Goal: Task Accomplishment & Management: Use online tool/utility

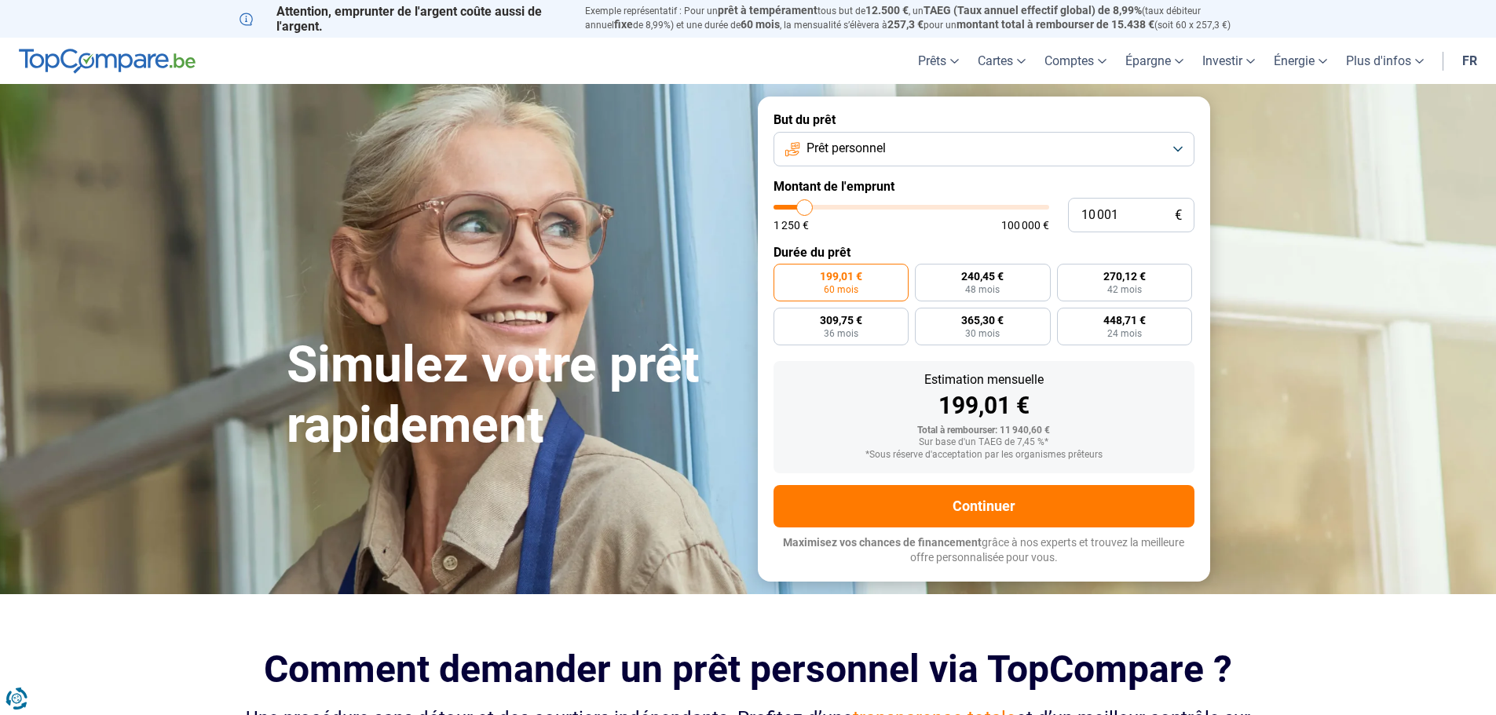
type input "12 750"
type input "12750"
type input "14 750"
type input "14750"
type input "18 500"
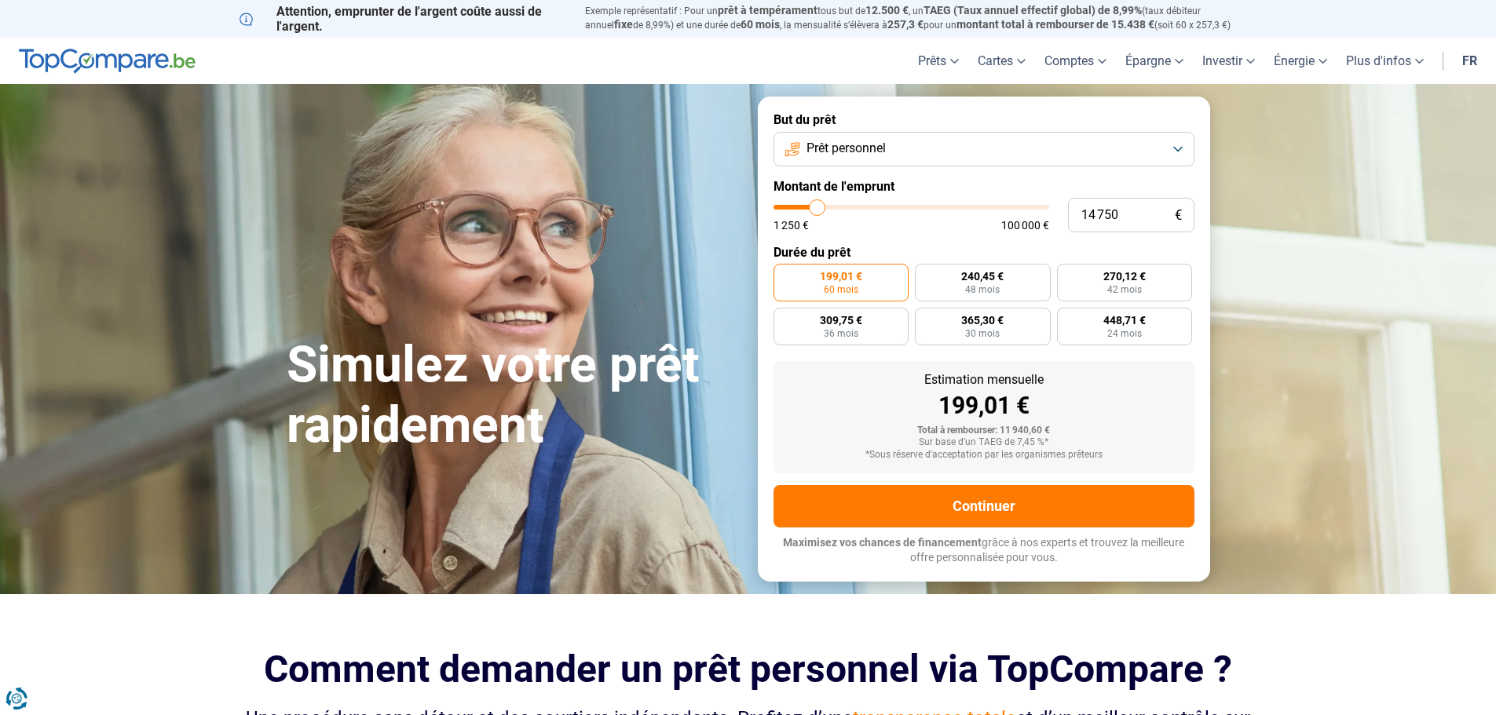
type input "18500"
type input "25 750"
type input "25750"
type input "33 750"
type input "33750"
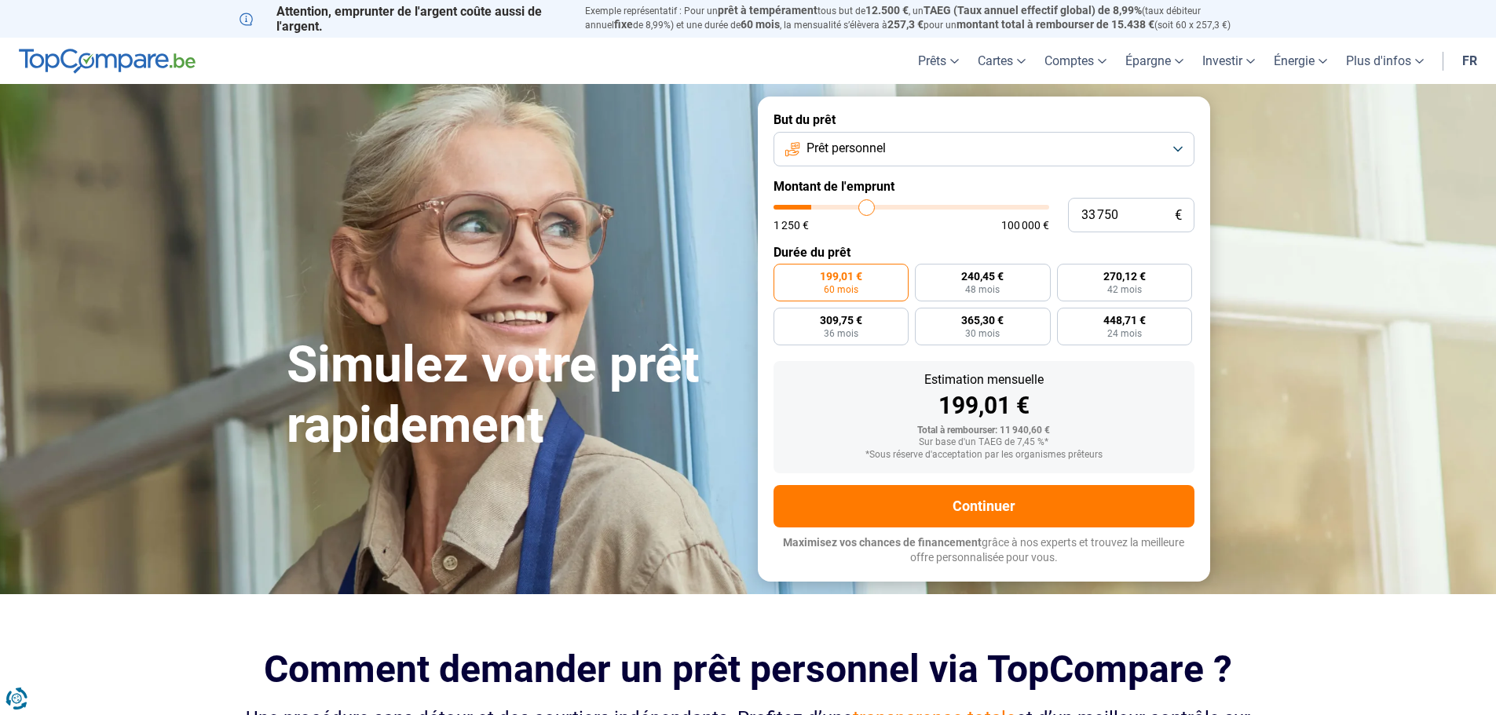
type input "43 500"
type input "43500"
type input "52 500"
type input "52500"
type input "60 750"
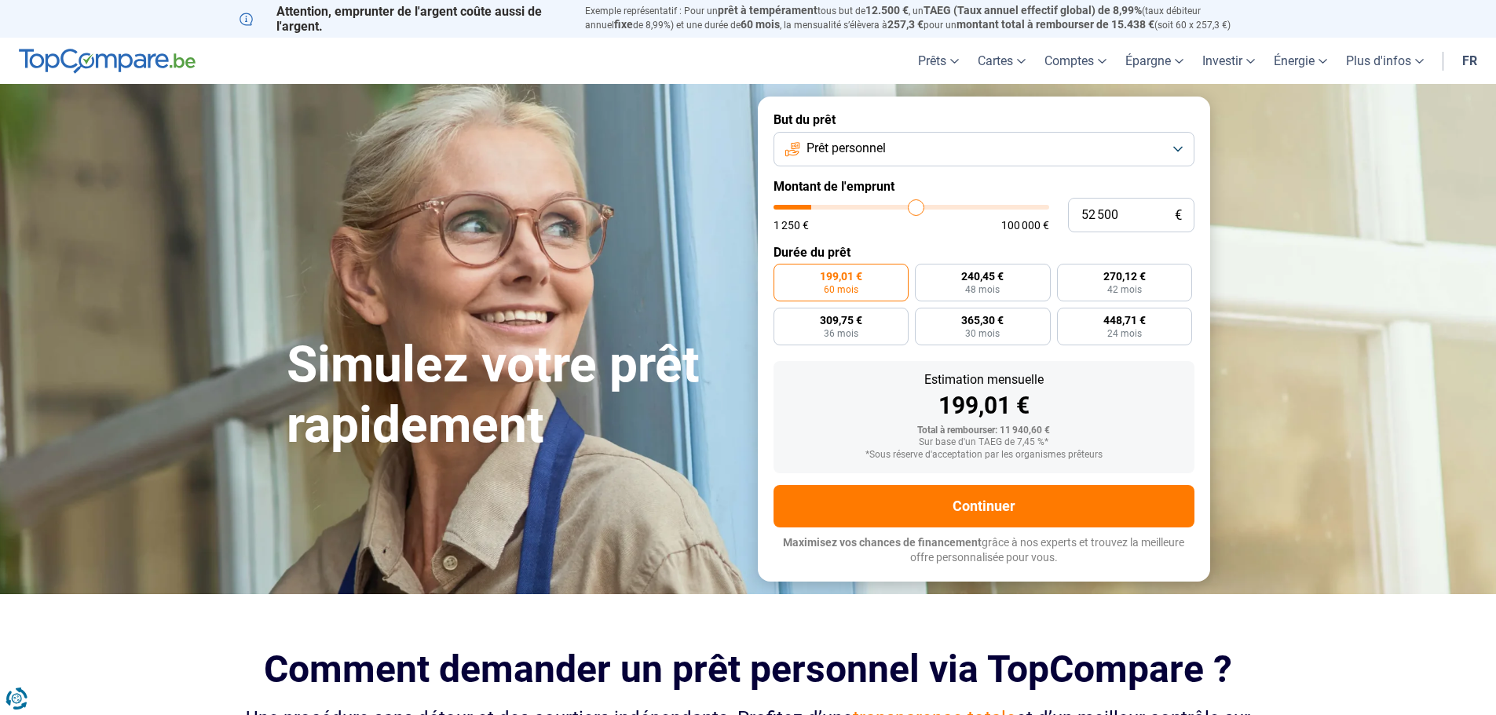
type input "60750"
type input "69 000"
type input "69000"
type input "75 500"
type input "75500"
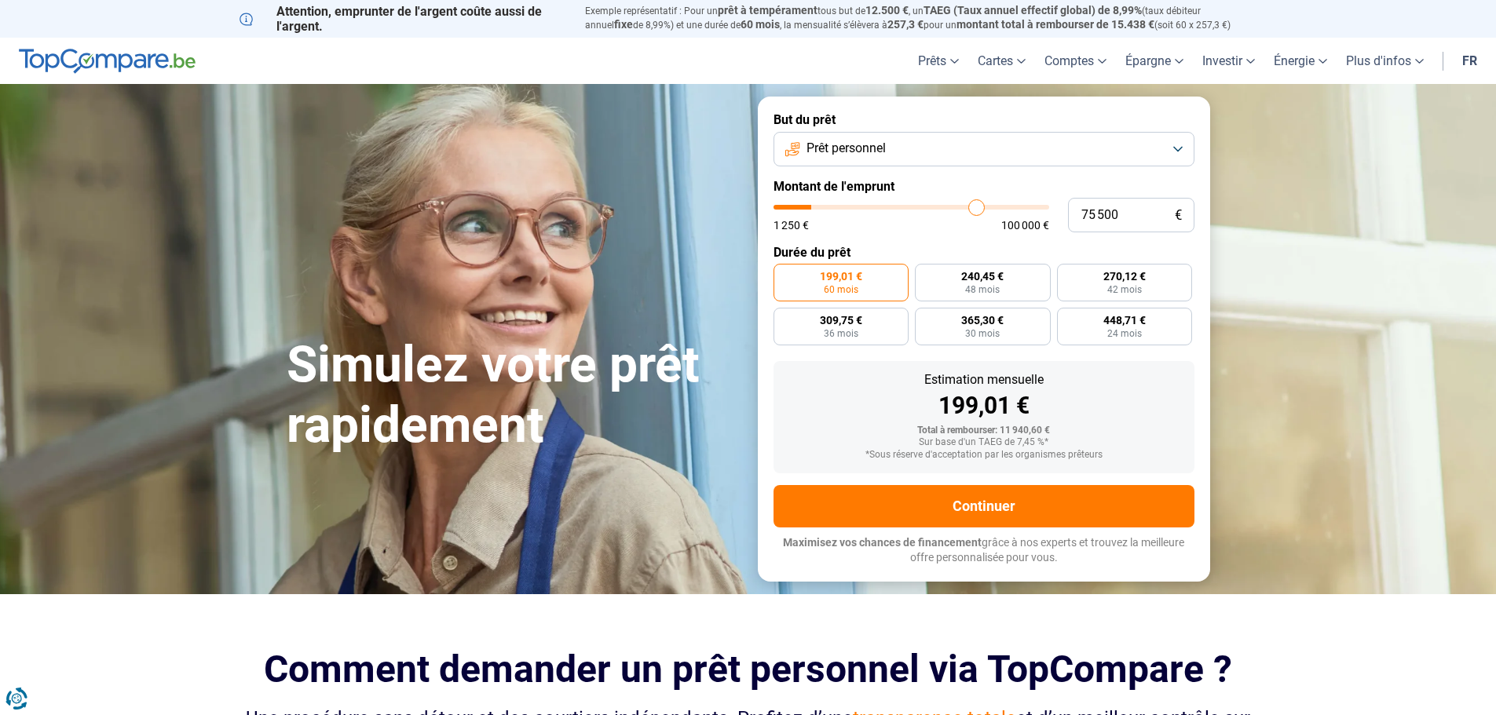
type input "81 500"
type input "81500"
type input "88 000"
type input "88000"
type input "93 500"
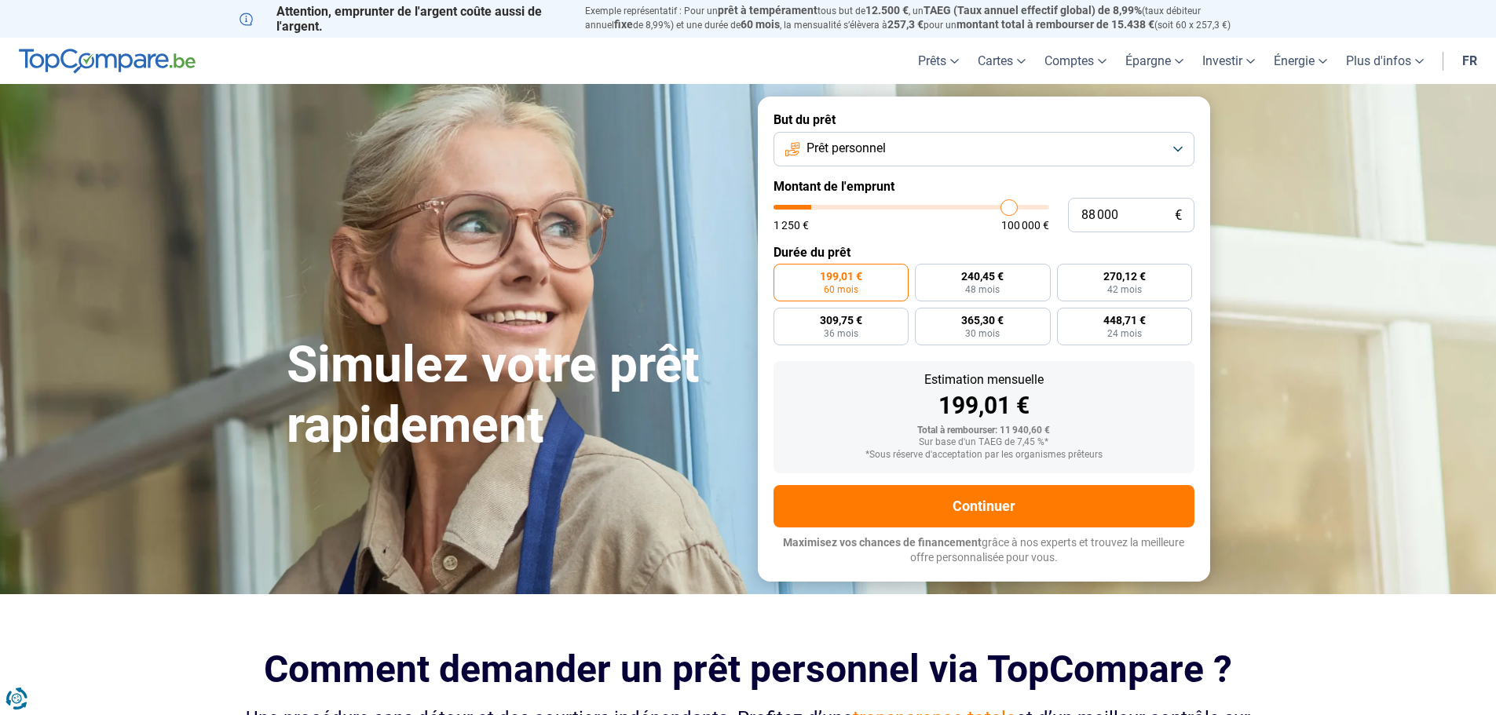
type input "93500"
type input "96 000"
type input "96000"
type input "97 500"
type input "97500"
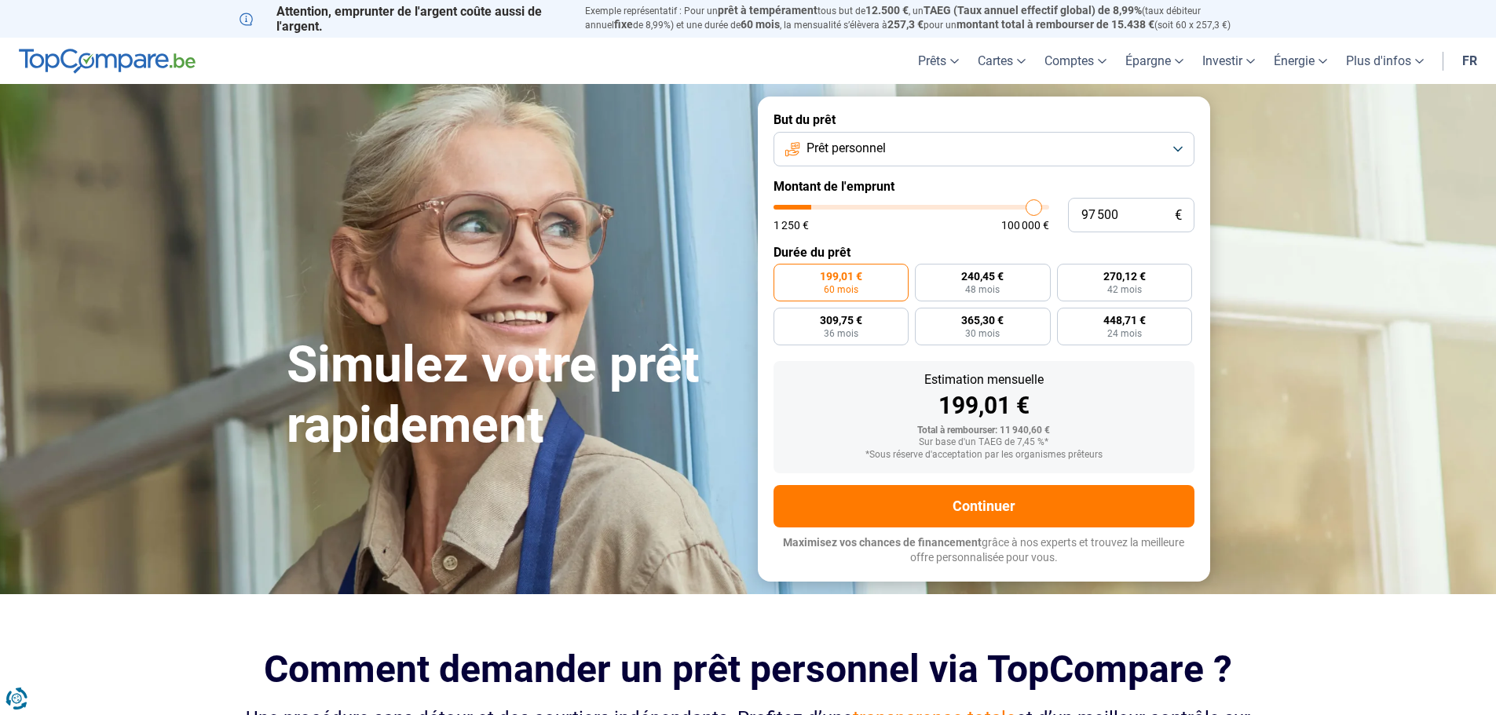
type input "99 000"
type input "99000"
type input "99 500"
type input "99500"
type input "100 000"
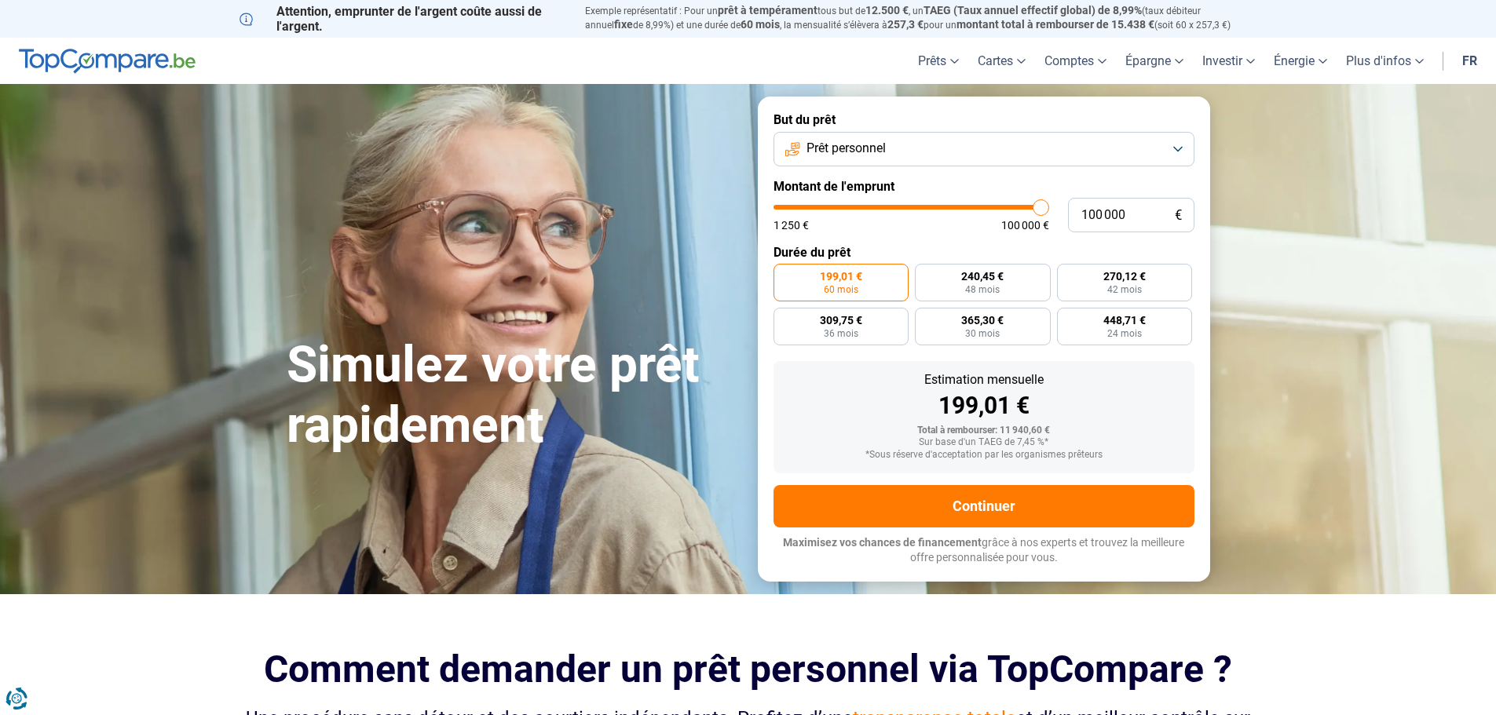
drag, startPoint x: 811, startPoint y: 211, endPoint x: 1040, endPoint y: 205, distance: 229.4
type input "100000"
click at [1040, 205] on input "range" at bounding box center [911, 207] width 276 height 5
radio input "false"
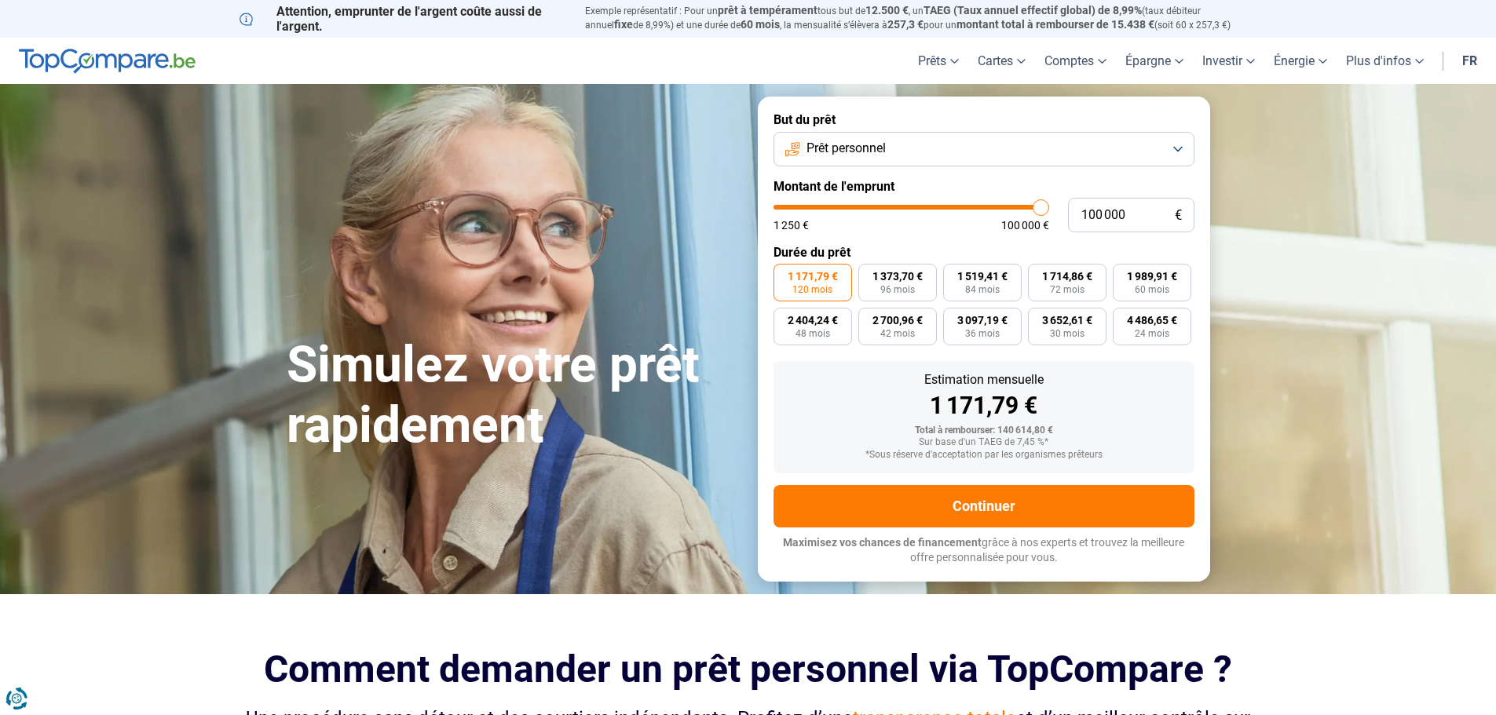
type input "99 500"
type input "99500"
type input "97 500"
type input "97500"
type input "95 750"
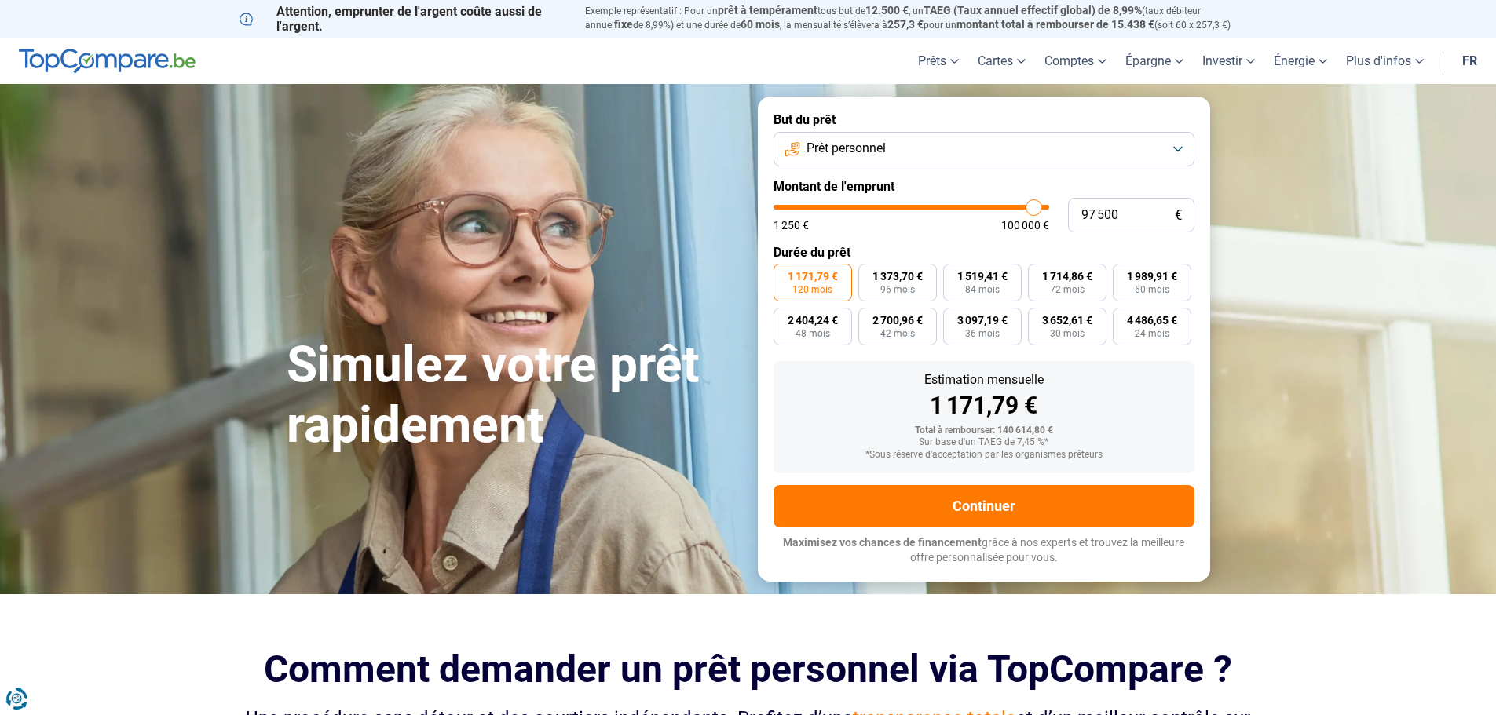
type input "95750"
type input "93 000"
type input "93000"
type input "90 500"
type input "90500"
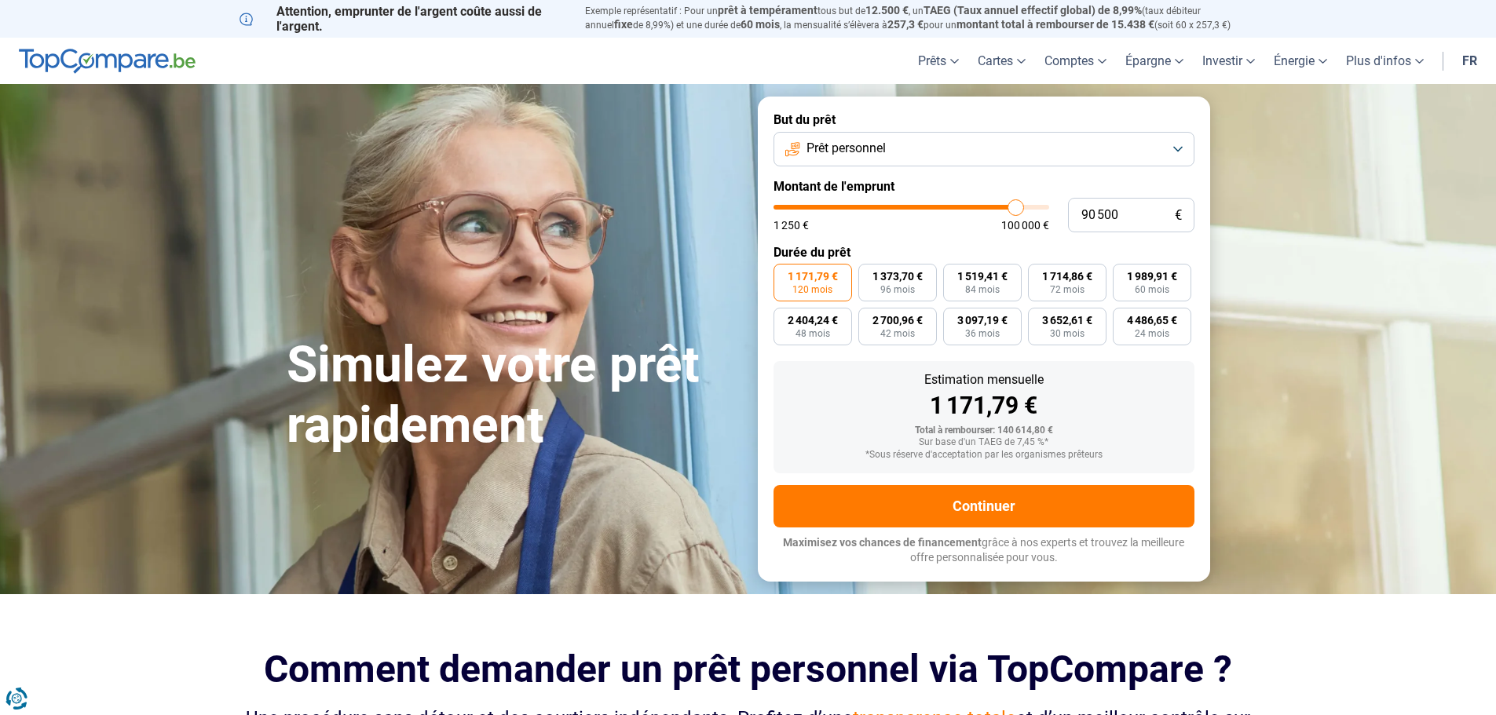
type input "88 250"
type input "88250"
type input "86 500"
type input "86500"
type input "83 250"
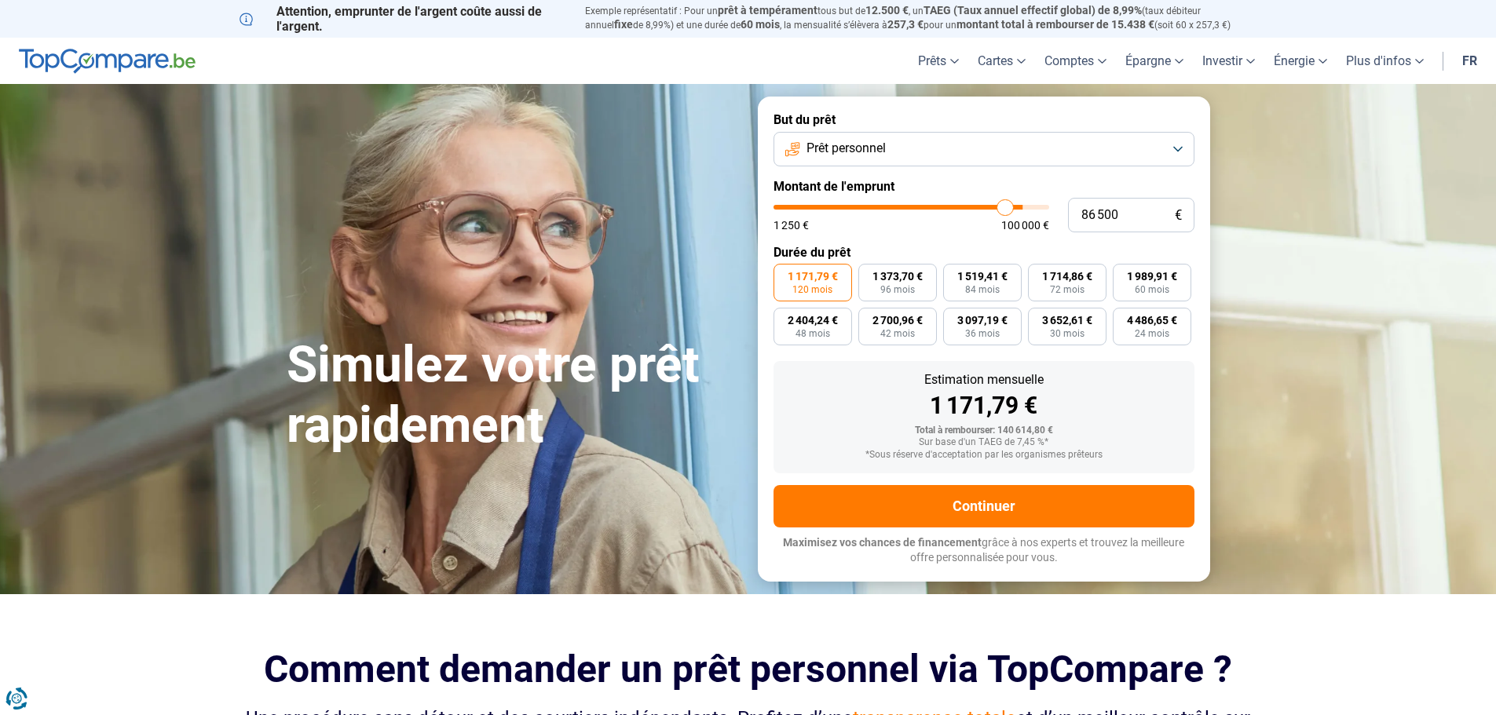
type input "83250"
type input "80 250"
type input "80250"
type input "77 250"
type input "77250"
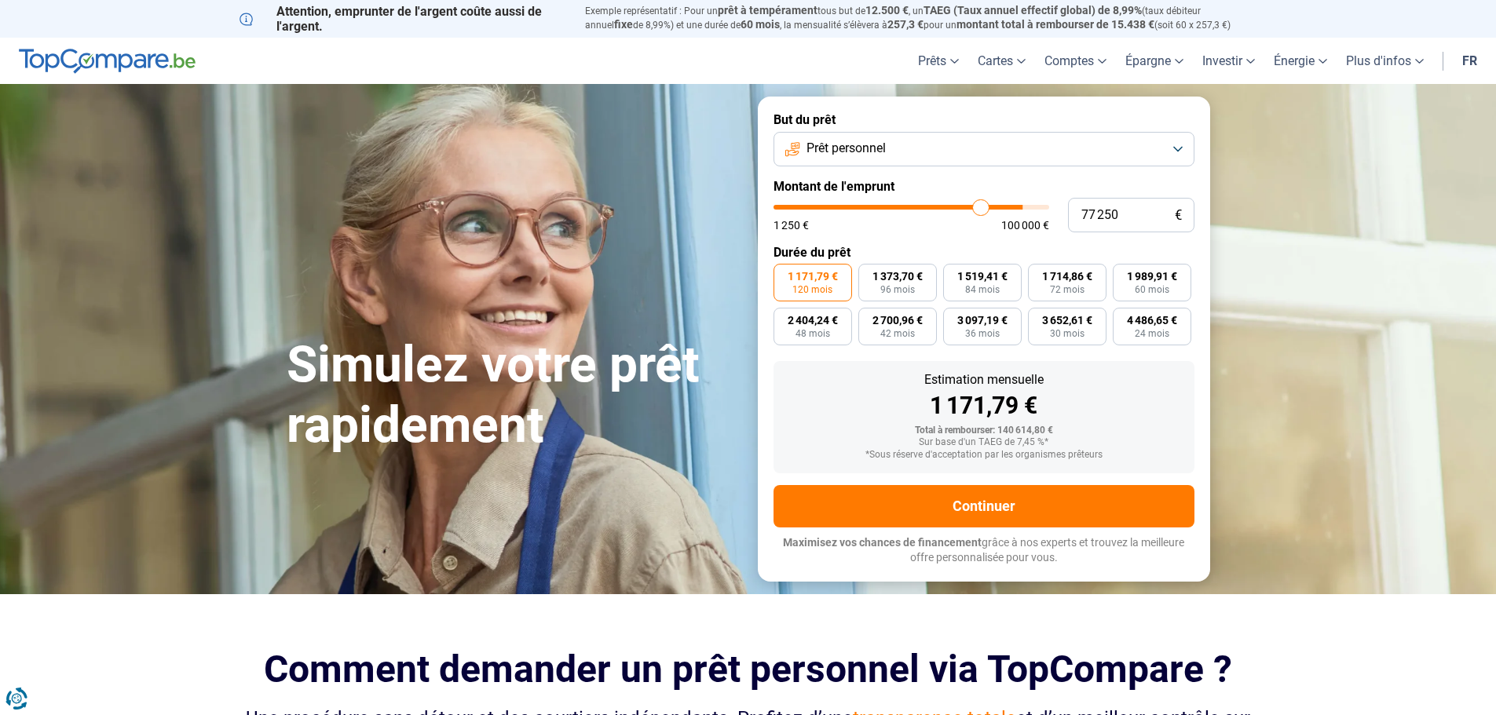
type input "75 250"
type input "75250"
type input "73 250"
type input "73250"
type input "71 000"
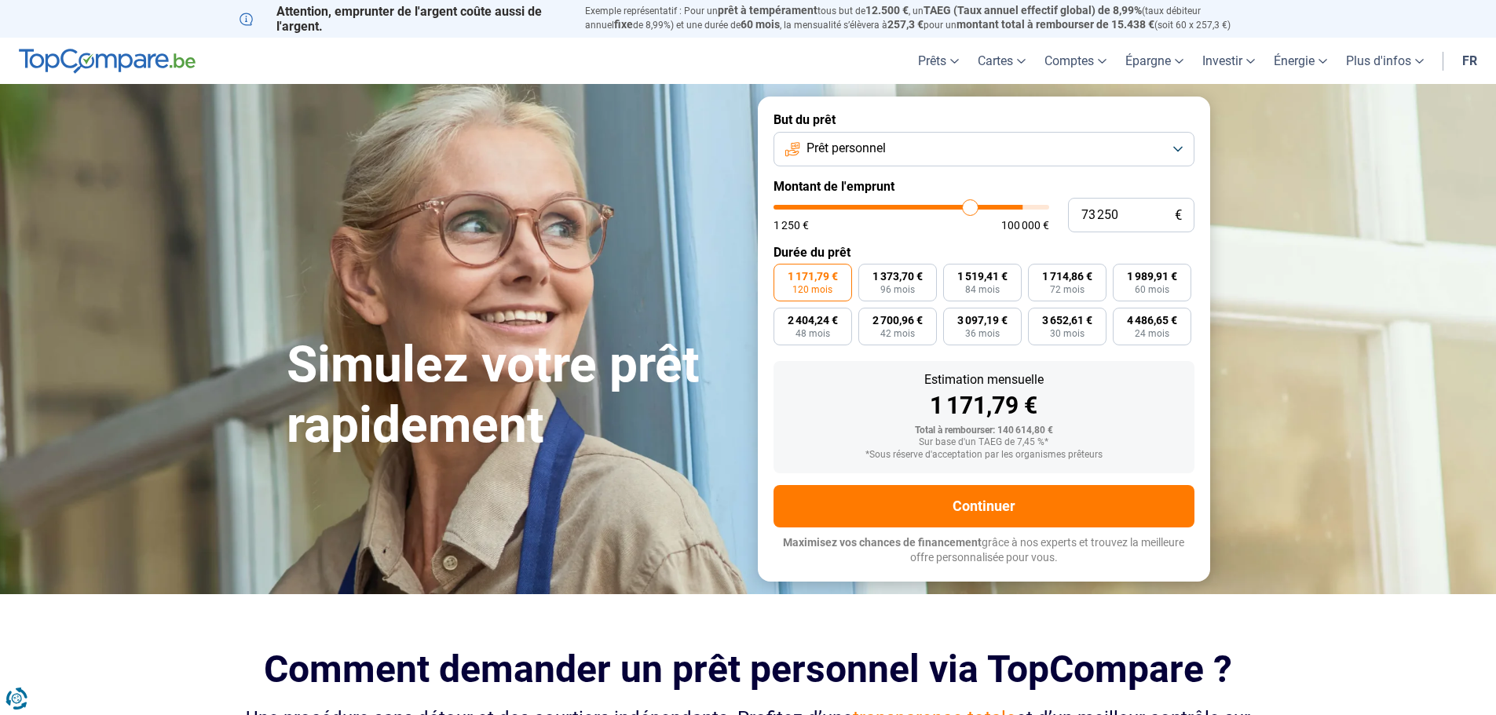
type input "71000"
type input "69 000"
type input "69000"
type input "66 750"
type input "66750"
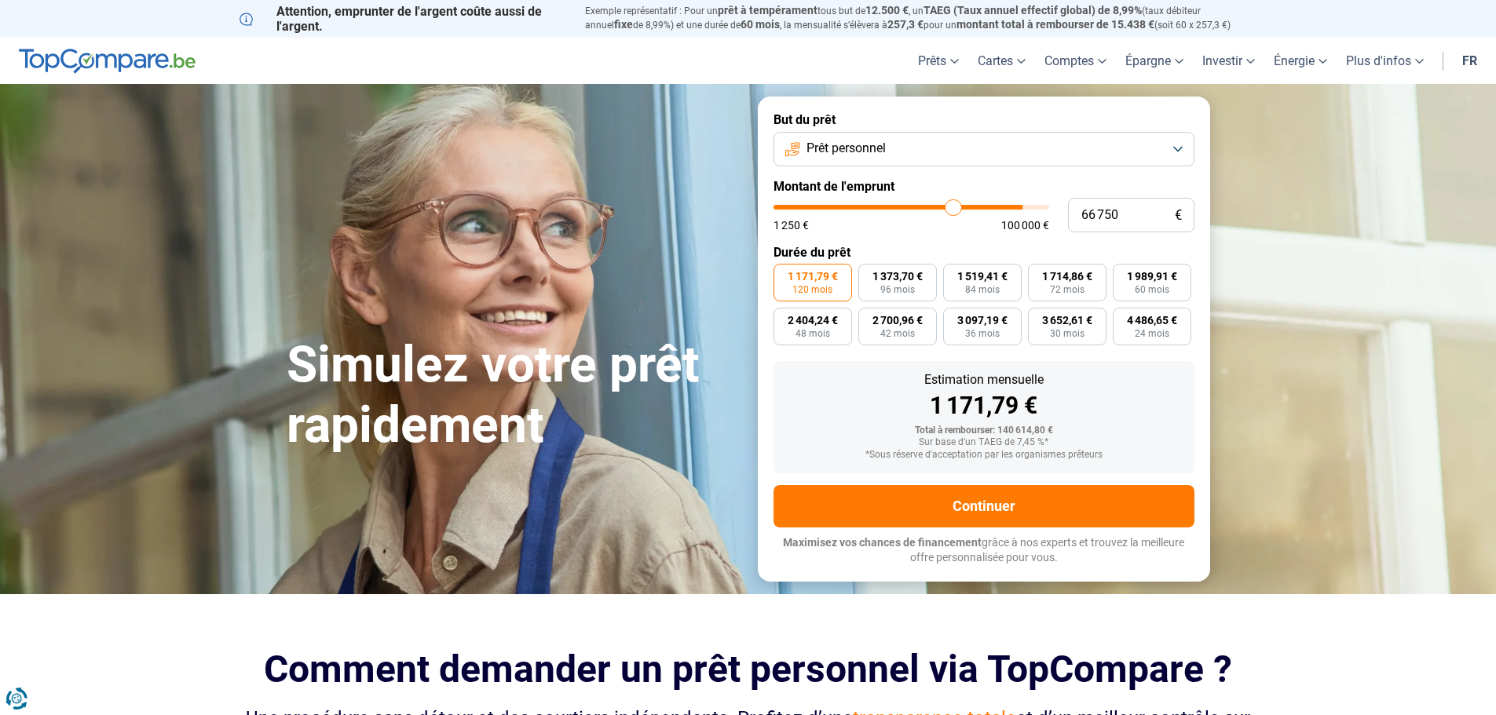
type input "64 750"
type input "64750"
type input "63 500"
type input "63500"
type input "63 000"
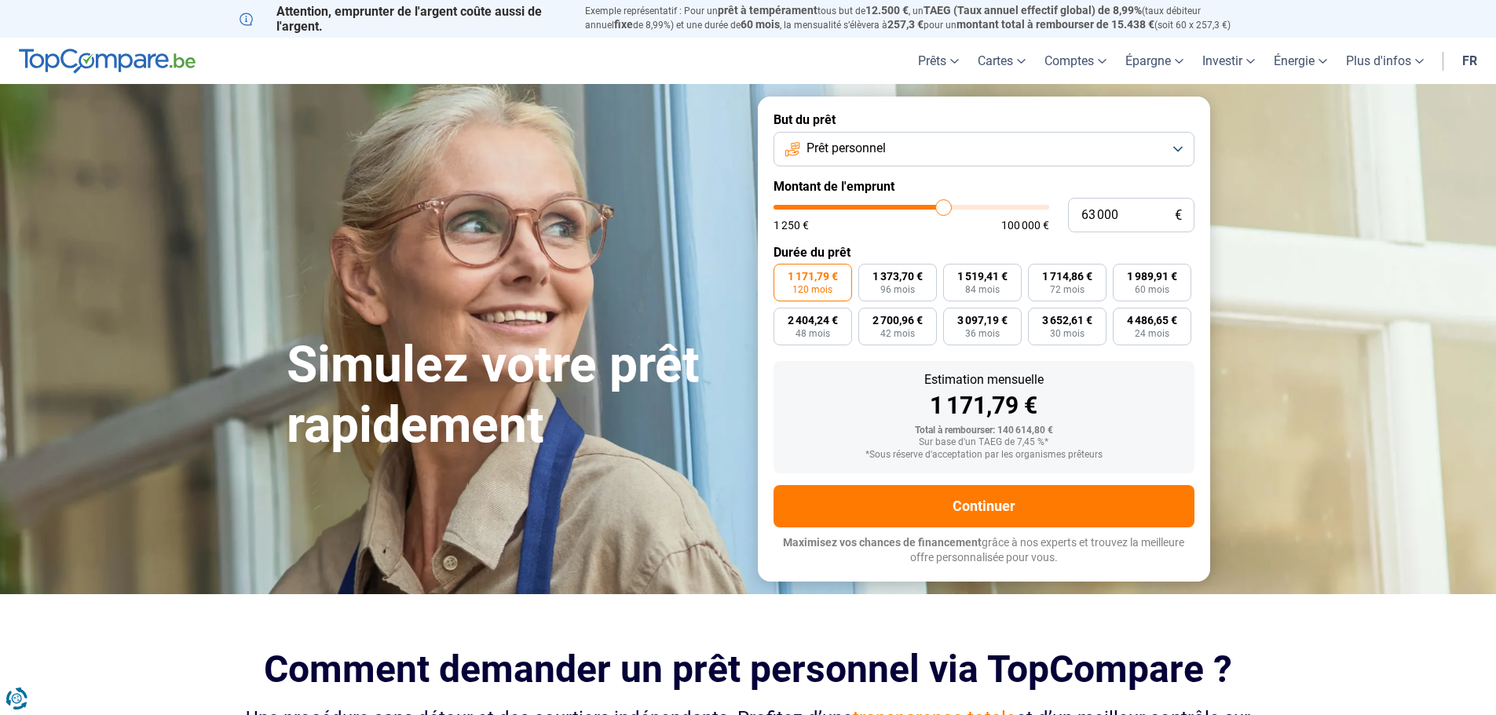
drag, startPoint x: 1040, startPoint y: 207, endPoint x: 943, endPoint y: 212, distance: 96.7
type input "63000"
click at [943, 210] on input "range" at bounding box center [911, 207] width 276 height 5
type input "62 250"
type input "62250"
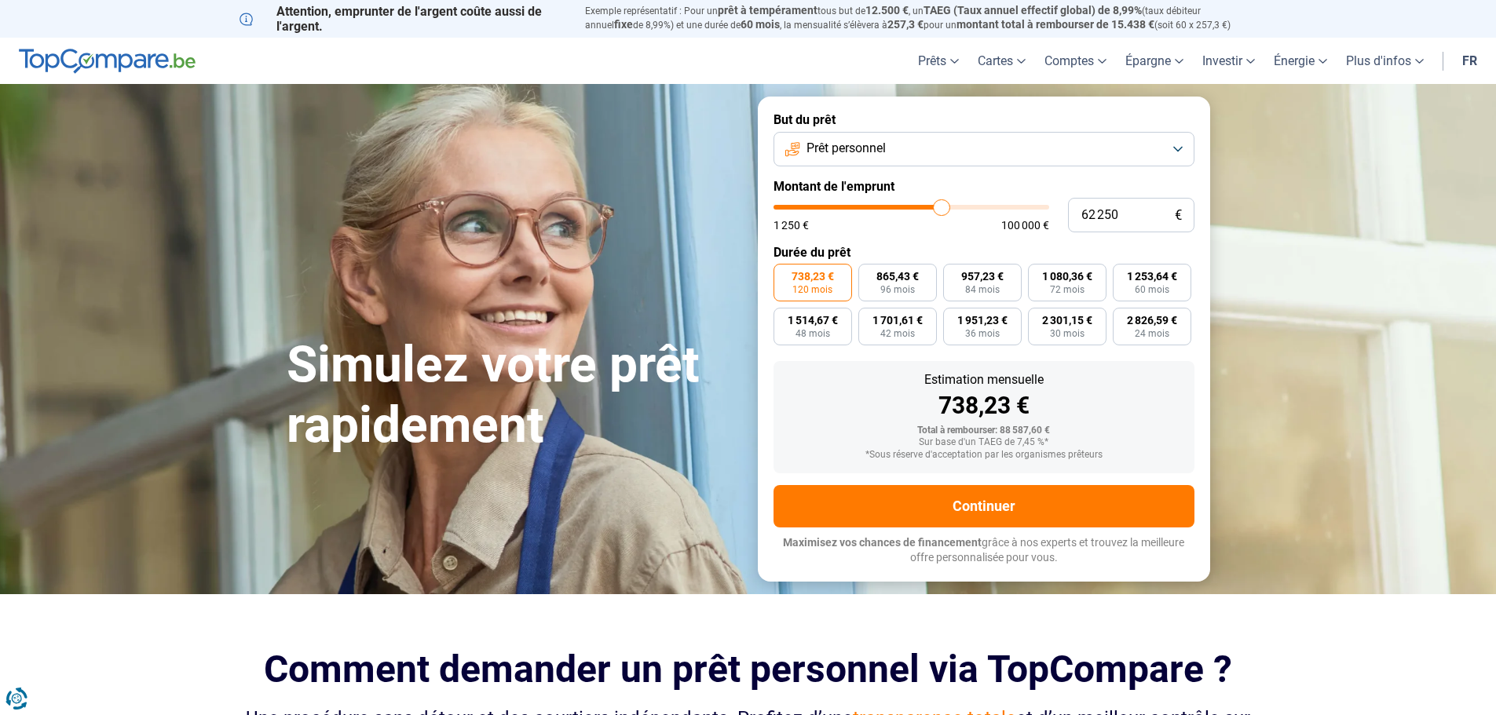
type input "61 500"
type input "61500"
type input "60 500"
type input "60500"
type input "59 500"
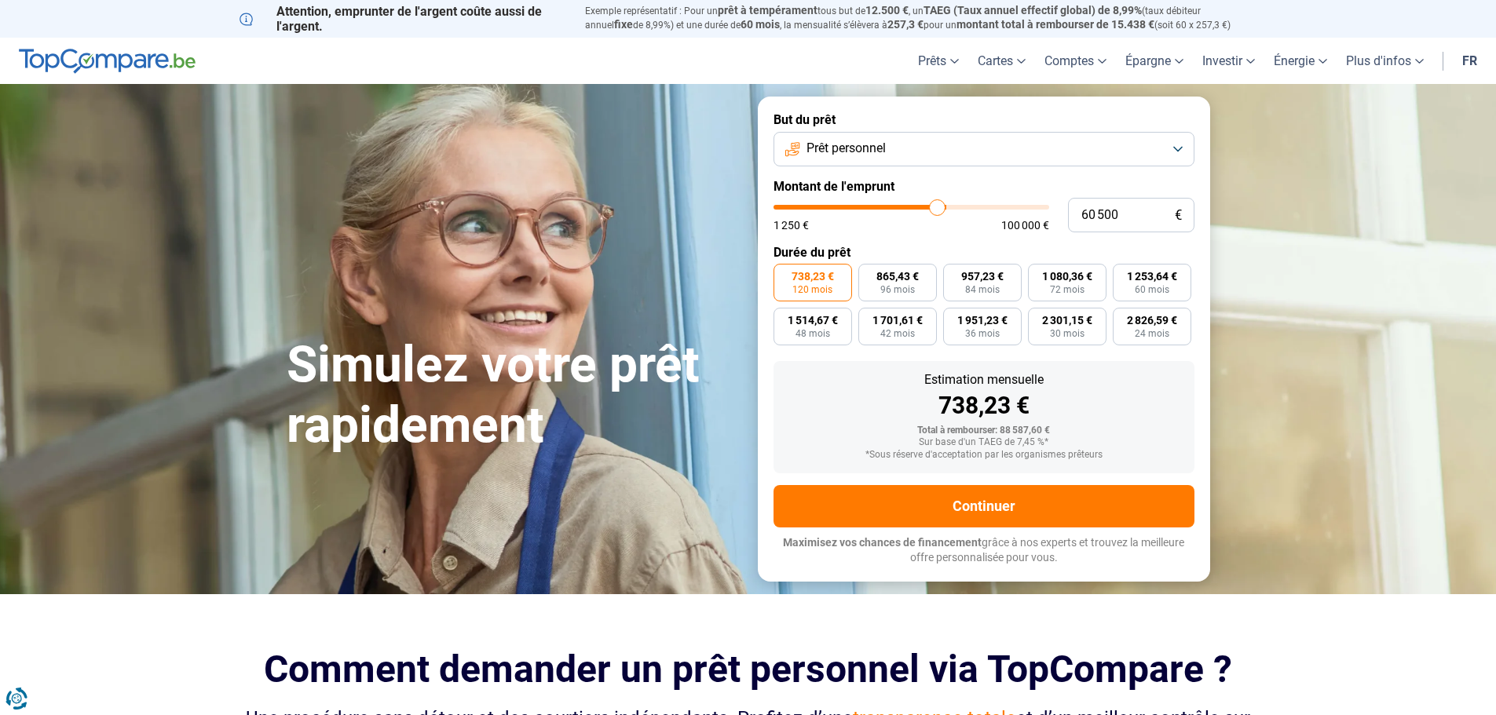
type input "59500"
type input "58 000"
type input "58000"
type input "56 500"
type input "56500"
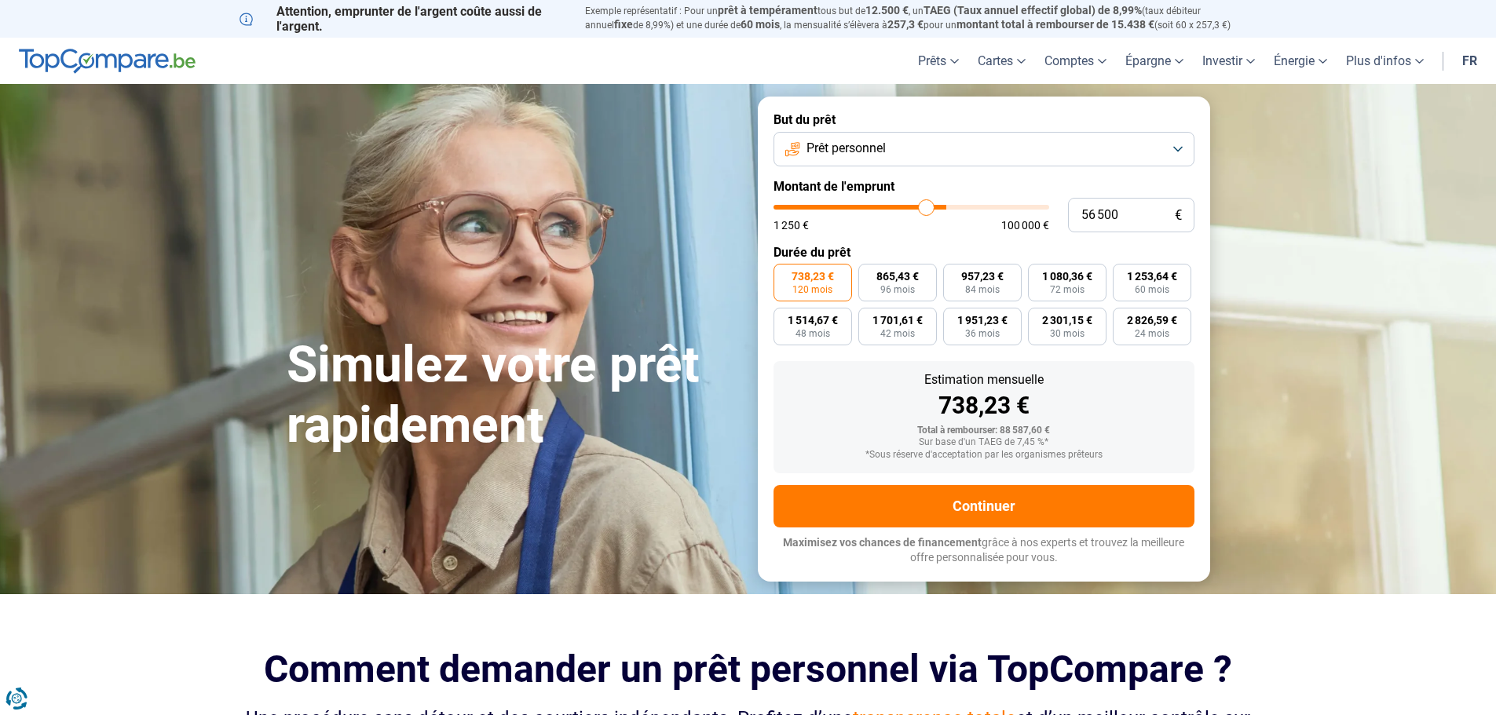
type input "55 500"
type input "55500"
type input "54 000"
type input "54000"
type input "53 250"
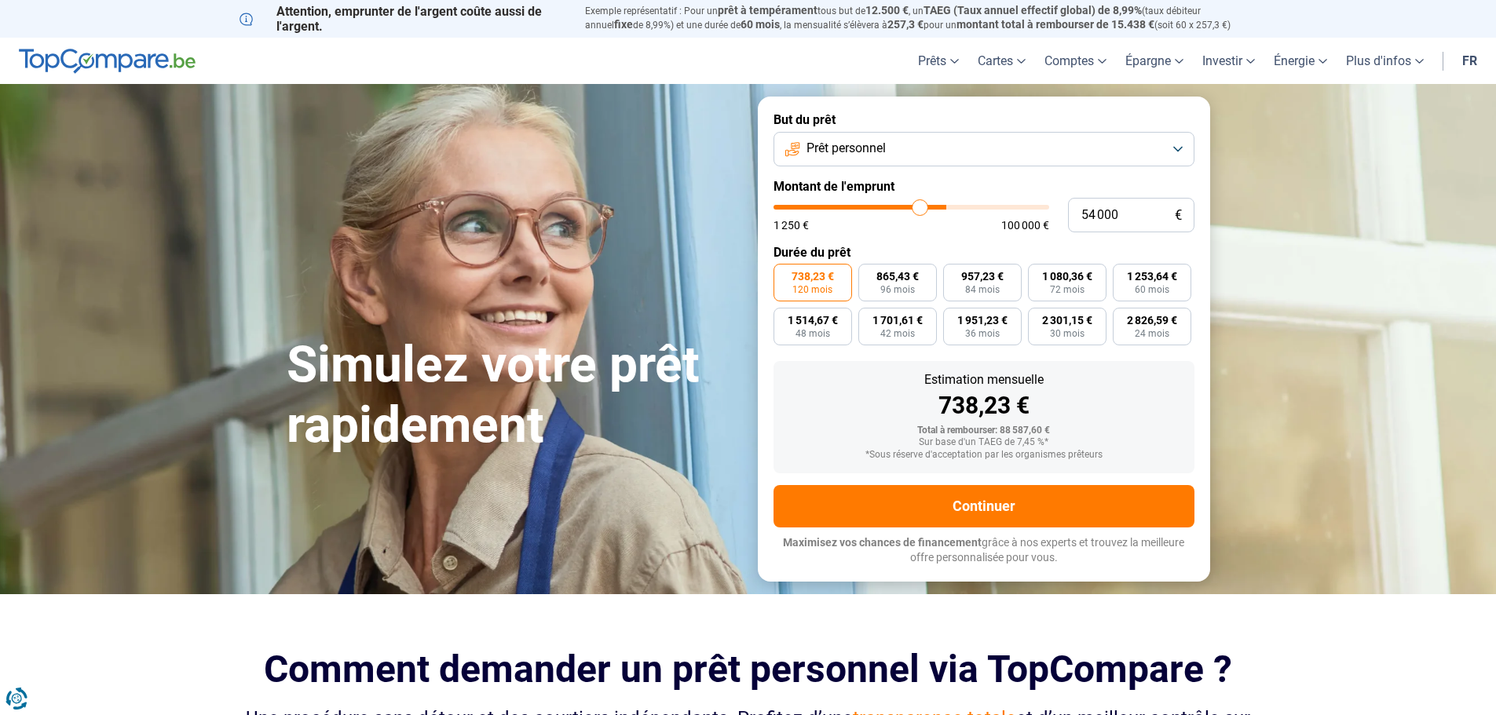
type input "53250"
type input "52 500"
type input "52500"
type input "52 000"
drag, startPoint x: 943, startPoint y: 212, endPoint x: 915, endPoint y: 215, distance: 28.4
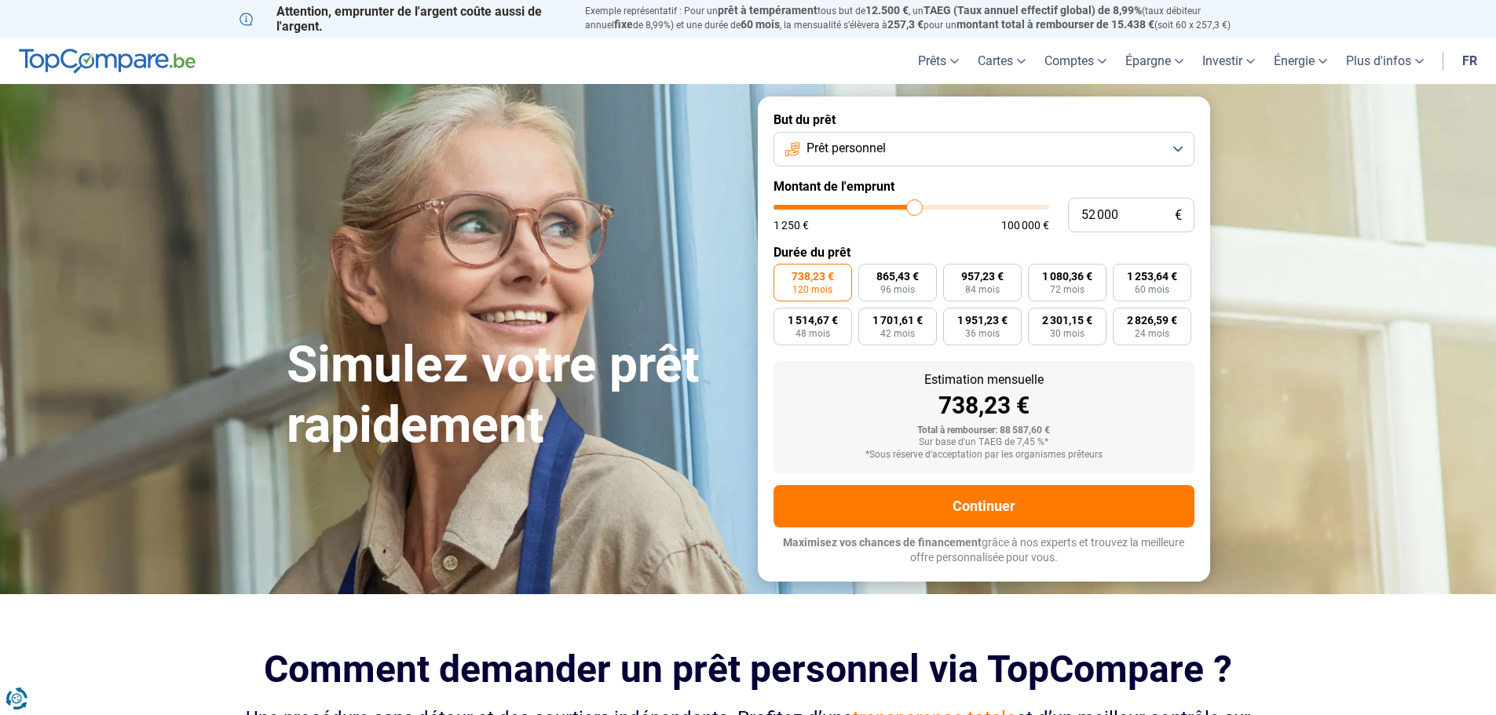
type input "52000"
click at [915, 210] on input "range" at bounding box center [911, 207] width 276 height 5
type input "51 750"
type input "51750"
type input "50 250"
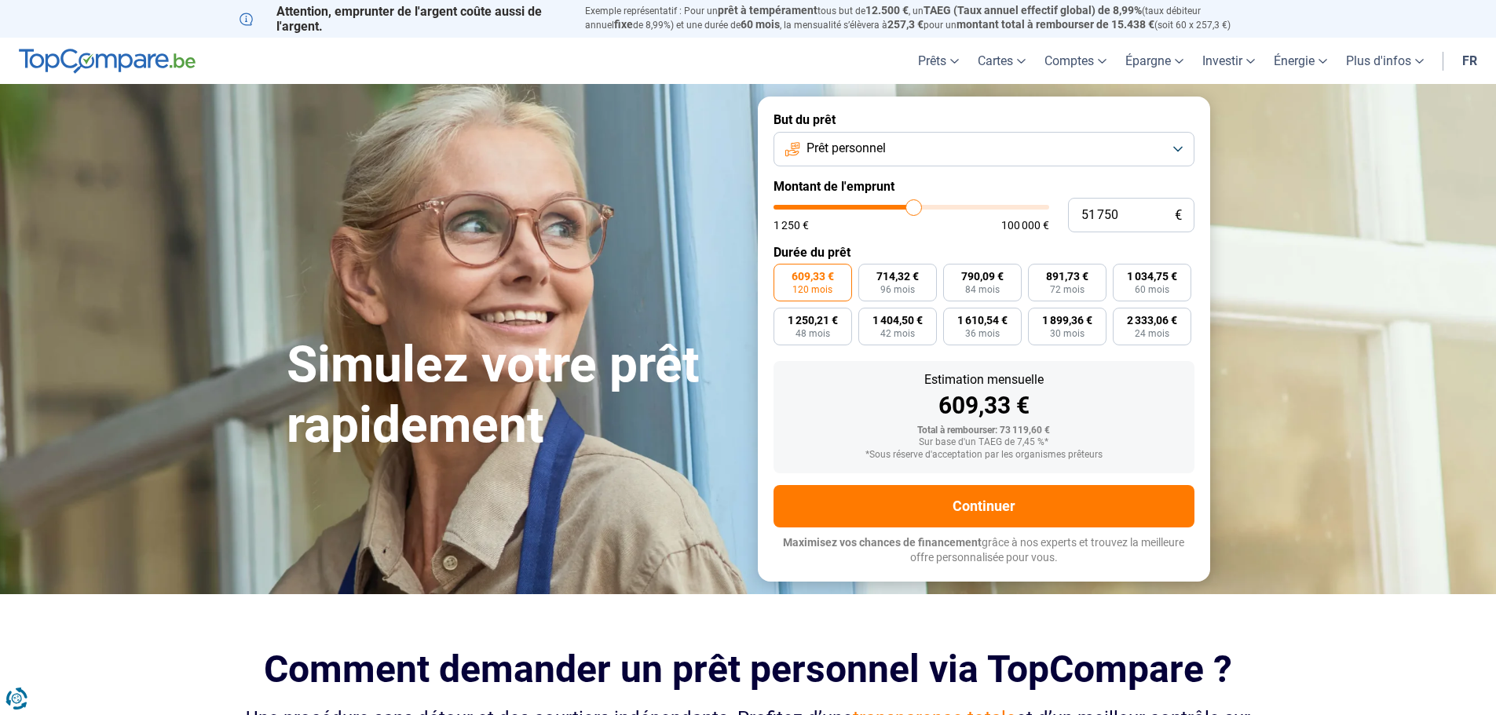
type input "50250"
type input "49 750"
type input "49750"
type input "48 250"
type input "48250"
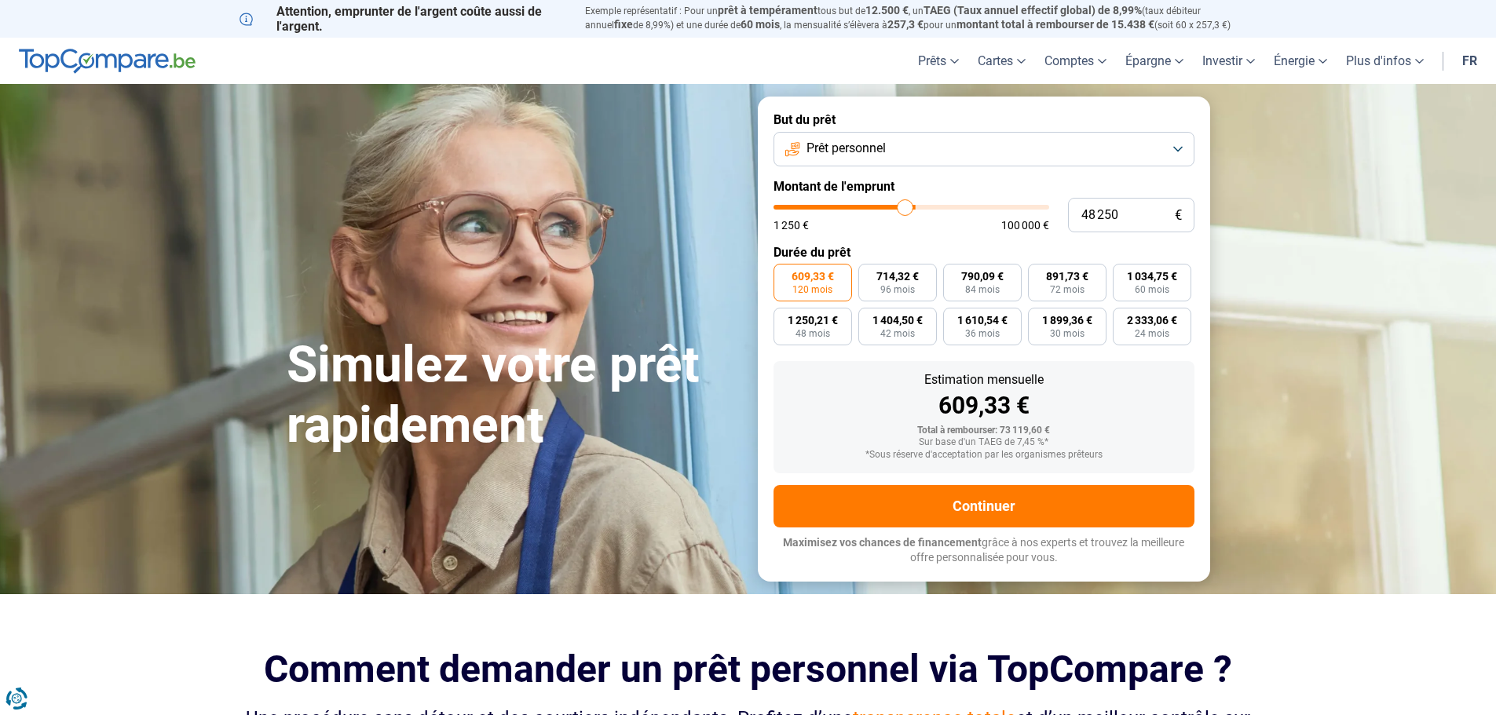
type input "47 000"
type input "47000"
type input "45 750"
type input "45750"
type input "45 000"
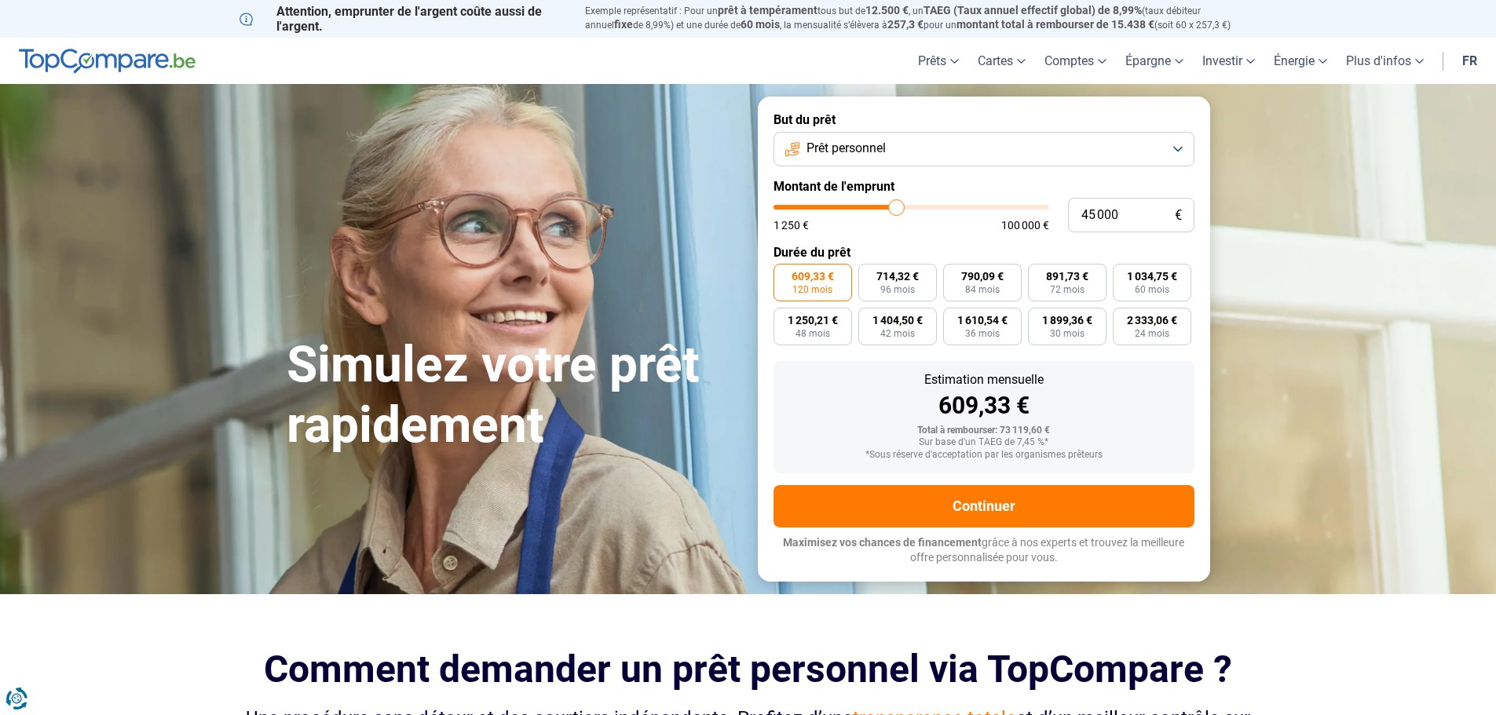
drag, startPoint x: 915, startPoint y: 215, endPoint x: 896, endPoint y: 217, distance: 19.0
type input "45000"
click at [896, 210] on input "range" at bounding box center [911, 207] width 276 height 5
drag, startPoint x: 1122, startPoint y: 217, endPoint x: 1024, endPoint y: 214, distance: 98.2
click at [1025, 214] on div "45 000 € 1 250 € 100 000 €" at bounding box center [983, 215] width 421 height 35
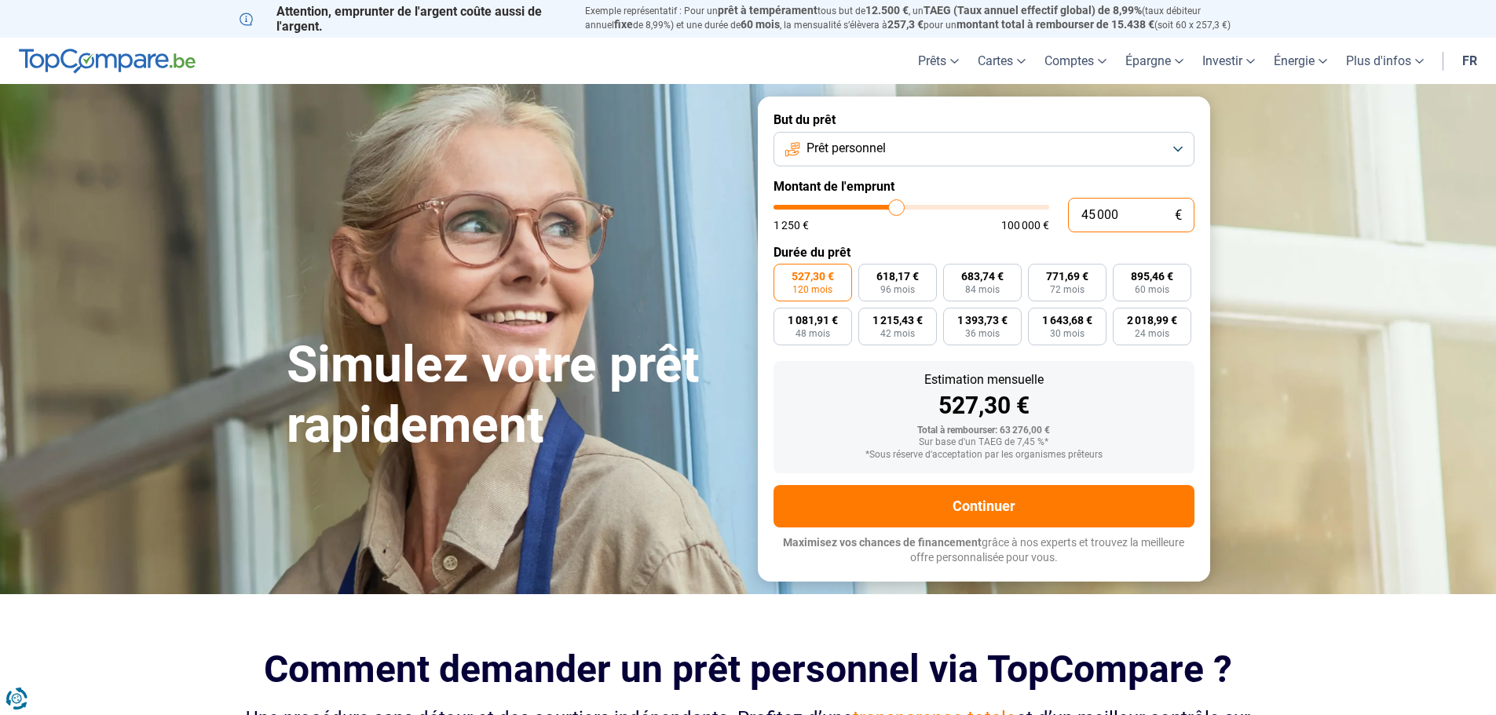
type input "5"
type input "1250"
type input "50"
type input "1250"
type input "500"
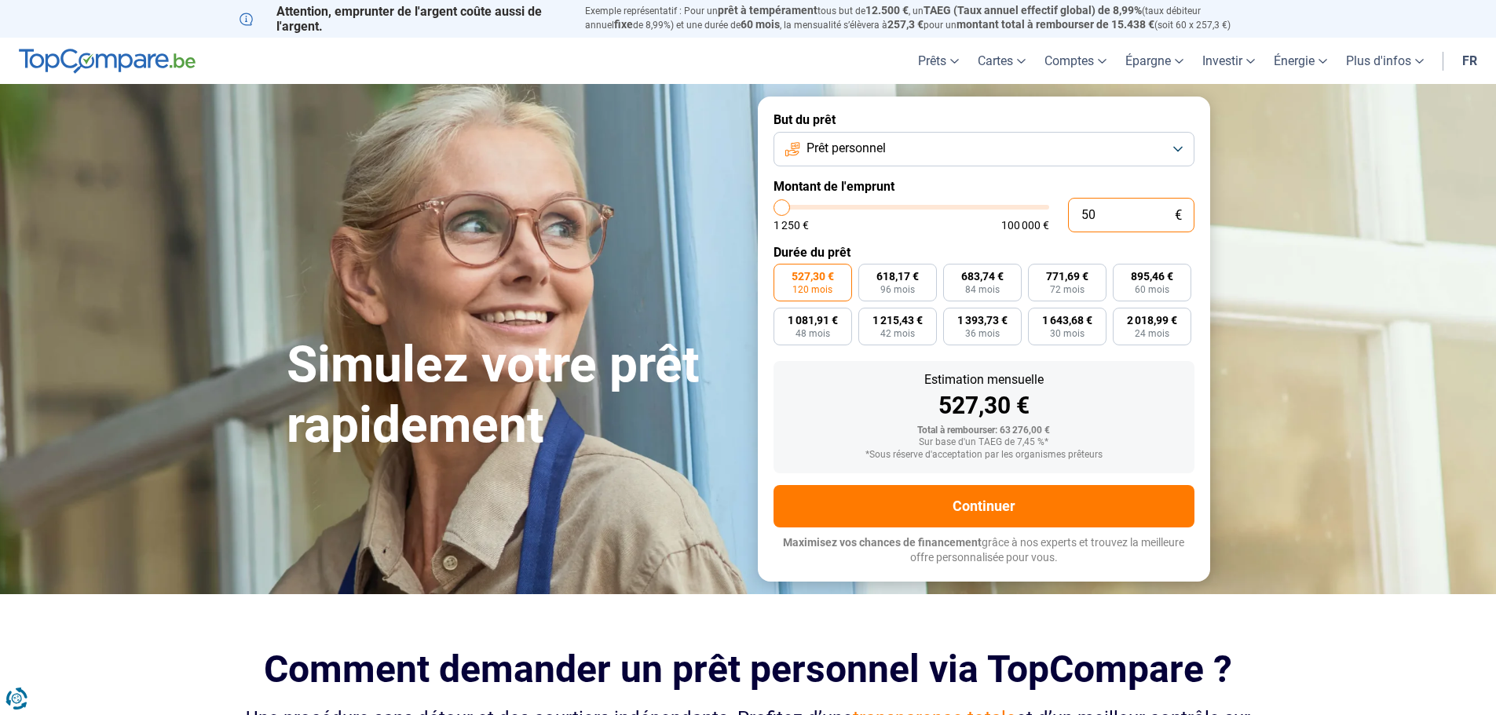
type input "1250"
type input "5 000"
type input "5000"
radio input "true"
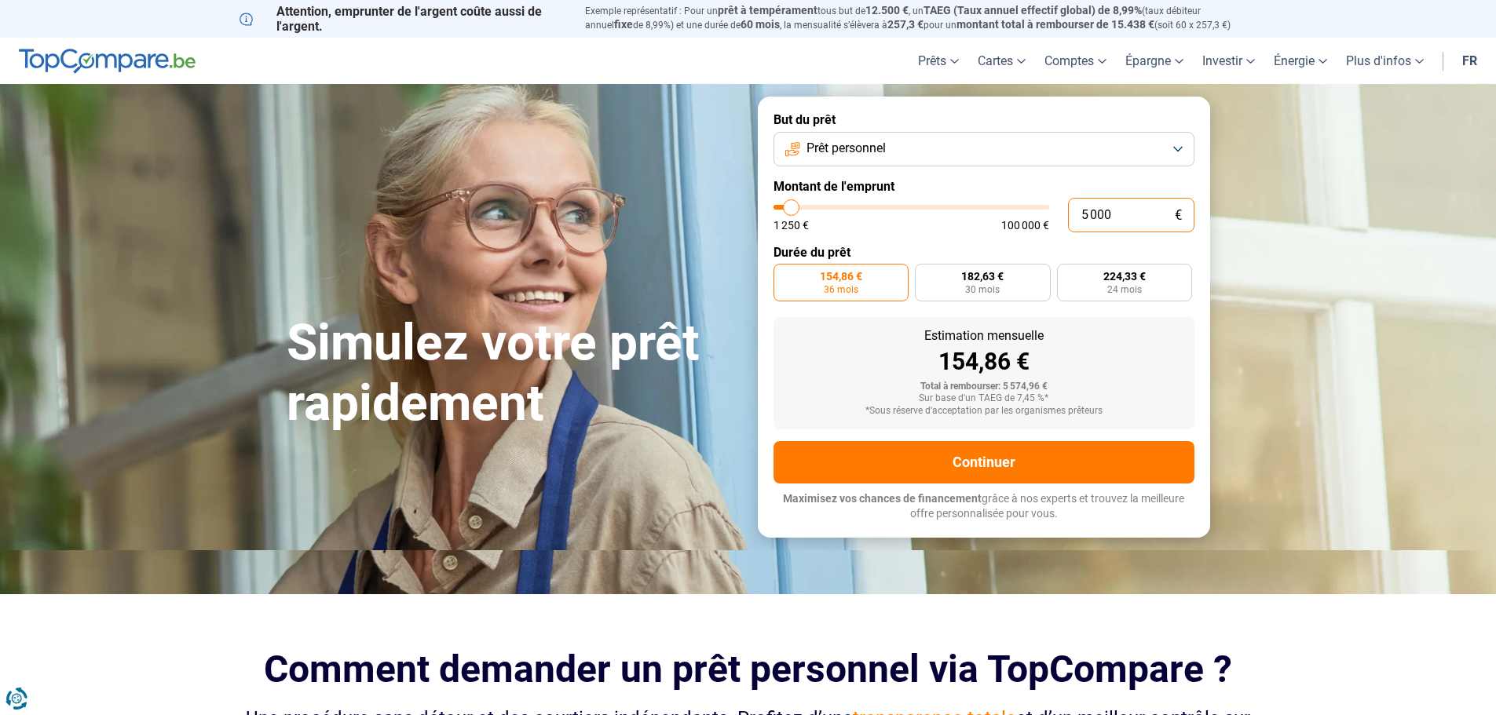
type input "50 000"
type input "50000"
radio input "false"
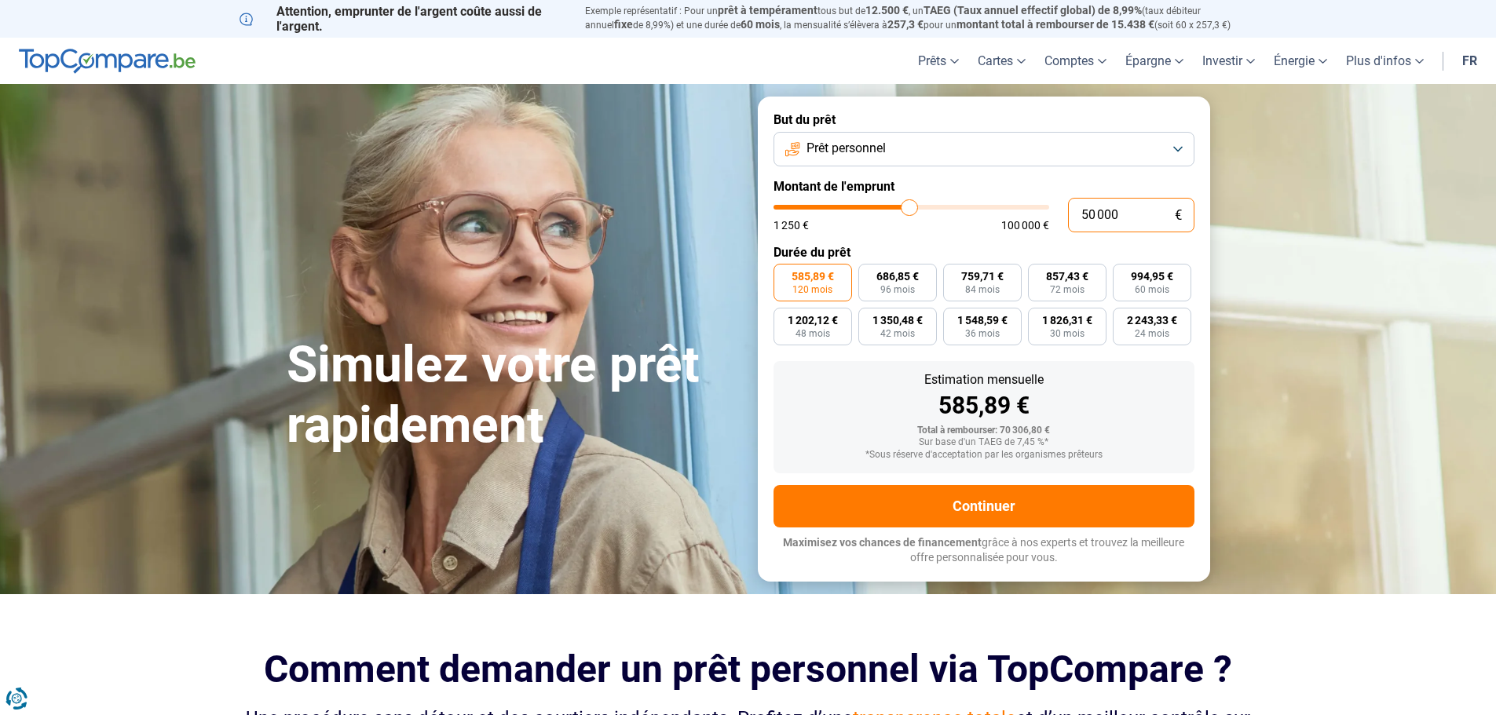
type input "50 000"
click at [832, 286] on label "585,89 € 120 mois" at bounding box center [812, 283] width 79 height 38
click at [784, 274] on input "585,89 € 120 mois" at bounding box center [778, 269] width 10 height 10
